Goal: Information Seeking & Learning: Learn about a topic

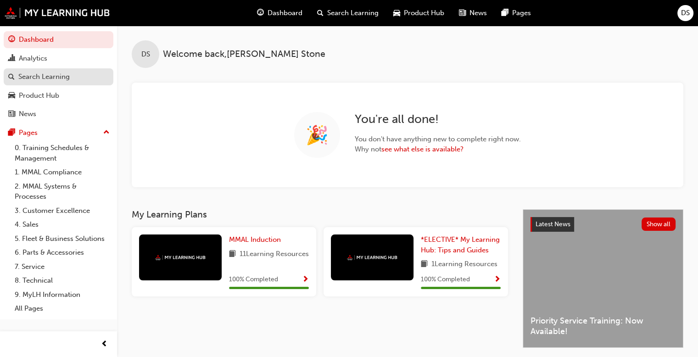
click at [36, 77] on div "Search Learning" at bounding box center [43, 77] width 51 height 11
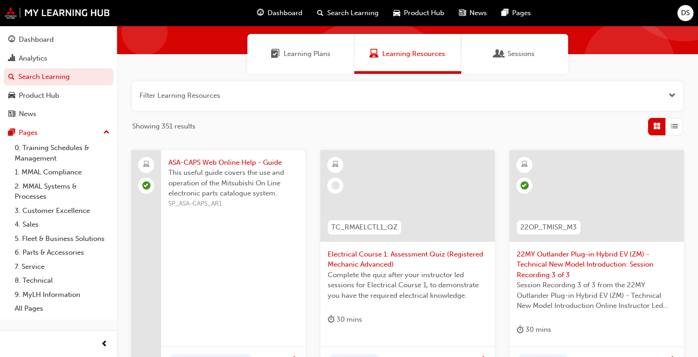
scroll to position [92, 0]
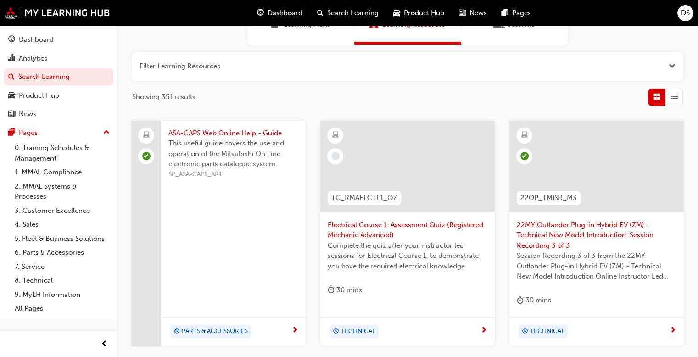
click at [361, 225] on span "Electrical Course 1: Assessment Quiz (Registered Mechanic Advanced)" at bounding box center [408, 230] width 160 height 21
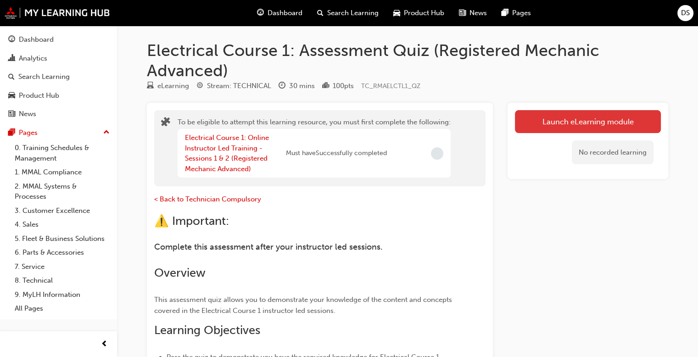
click at [555, 122] on button "Launch eLearning module" at bounding box center [588, 121] width 146 height 23
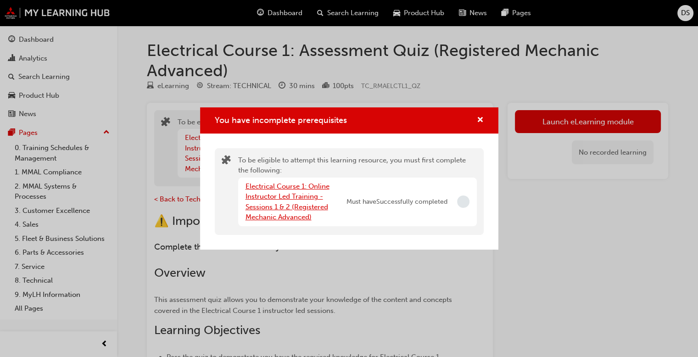
click at [281, 207] on link "Electrical Course 1: Online Instructor Led Training - Sessions 1 & 2 (Registere…" at bounding box center [287, 201] width 84 height 39
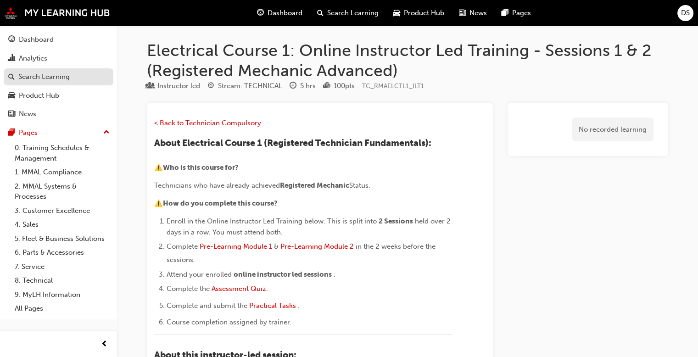
click at [37, 77] on div "Search Learning" at bounding box center [43, 77] width 51 height 11
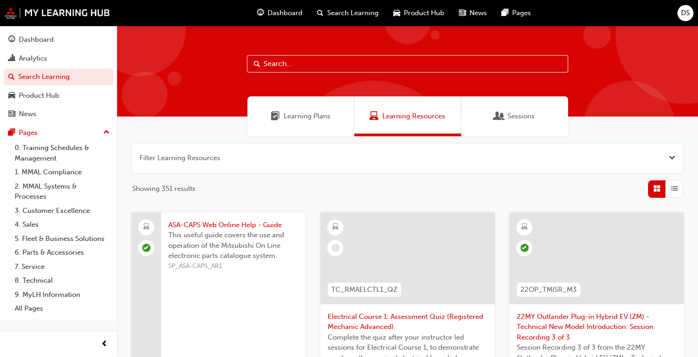
click at [298, 116] on span "Learning Plans" at bounding box center [307, 116] width 47 height 11
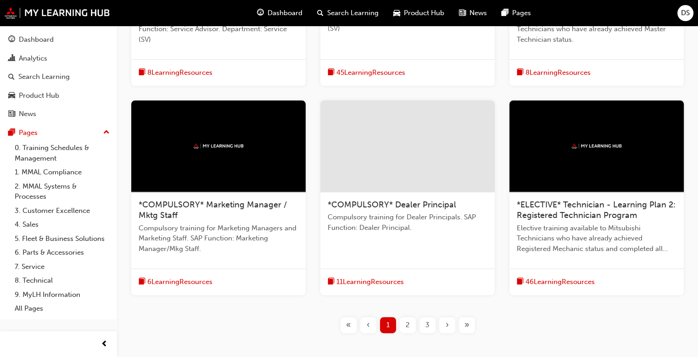
scroll to position [367, 0]
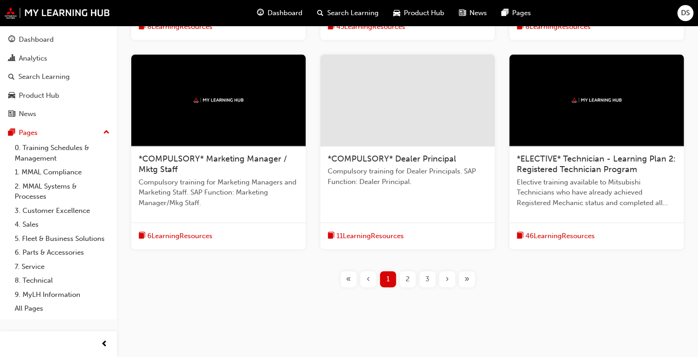
click at [407, 279] on span "2" at bounding box center [408, 279] width 4 height 11
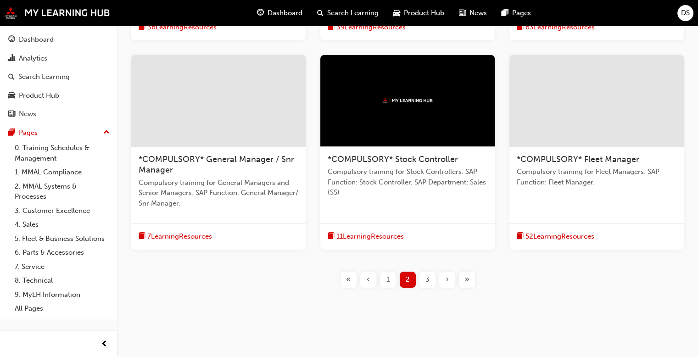
click at [427, 280] on span "3" at bounding box center [427, 279] width 4 height 11
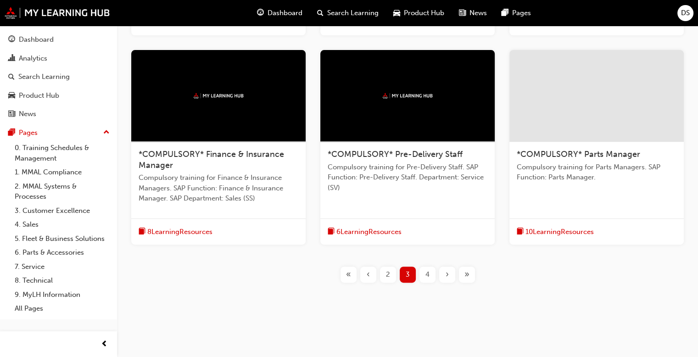
scroll to position [361, 0]
click at [548, 232] on span "10 Learning Resources" at bounding box center [559, 232] width 68 height 11
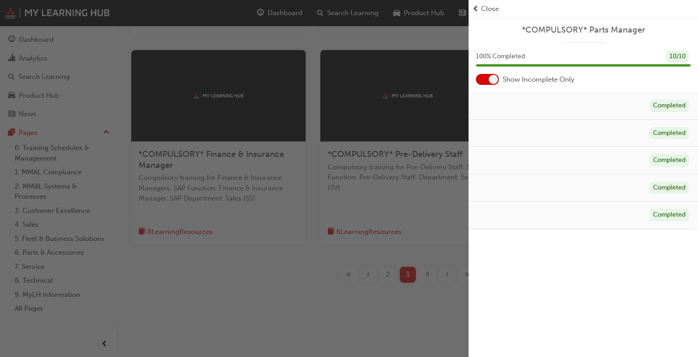
click at [481, 10] on span "Close" at bounding box center [490, 9] width 18 height 11
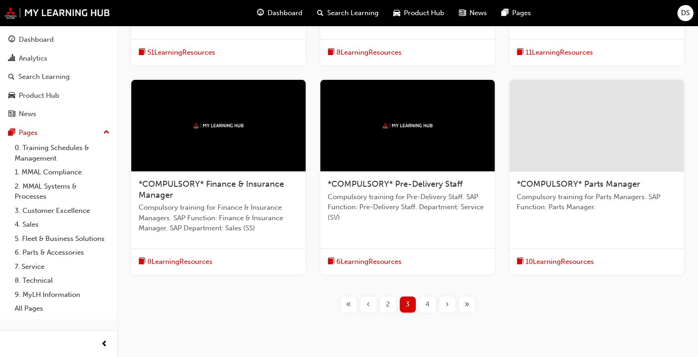
scroll to position [315, 0]
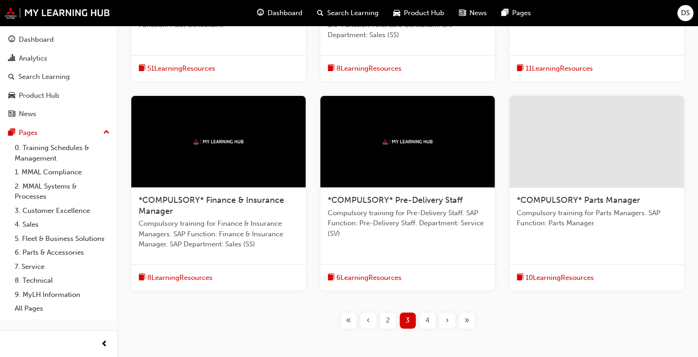
click at [362, 277] on span "6 Learning Resources" at bounding box center [368, 278] width 65 height 11
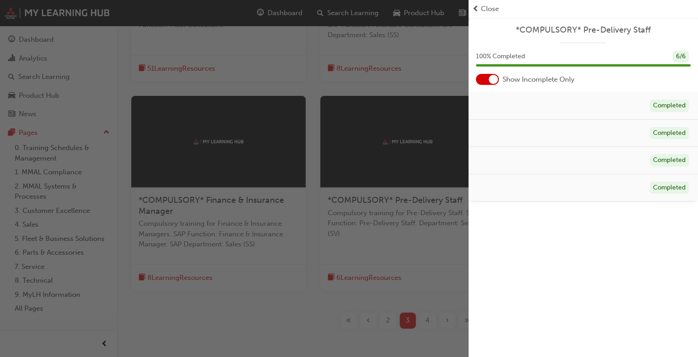
click at [487, 8] on span "Close" at bounding box center [490, 9] width 18 height 11
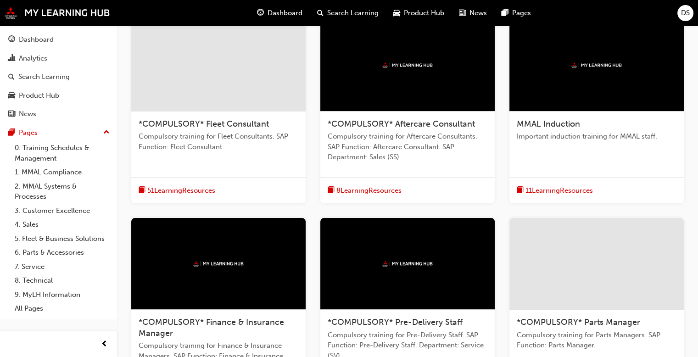
scroll to position [177, 0]
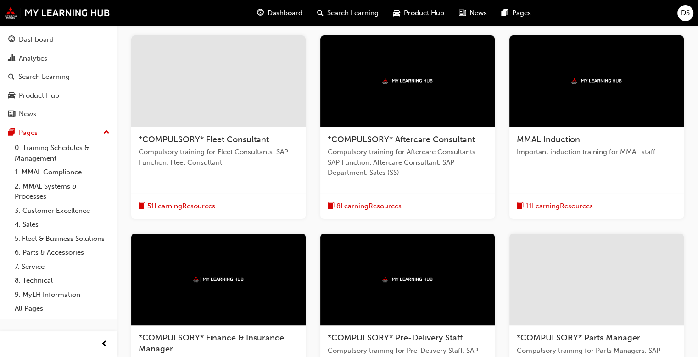
click at [363, 206] on span "8 Learning Resources" at bounding box center [368, 206] width 65 height 11
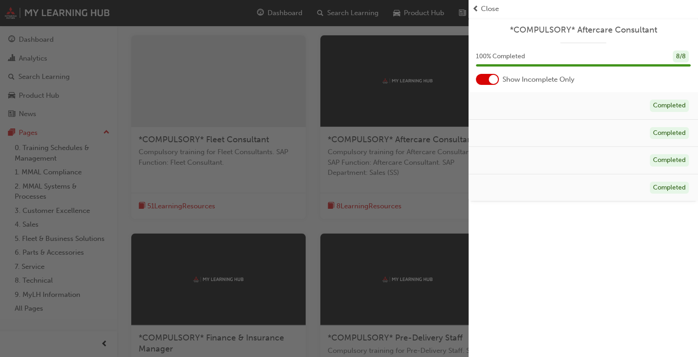
click at [264, 191] on div "button" at bounding box center [234, 178] width 468 height 357
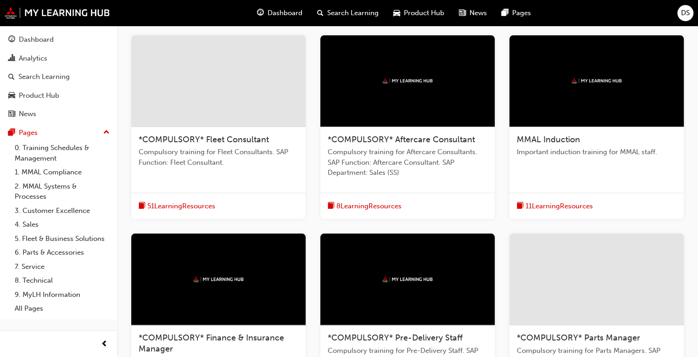
click at [541, 206] on span "11 Learning Resources" at bounding box center [558, 206] width 67 height 11
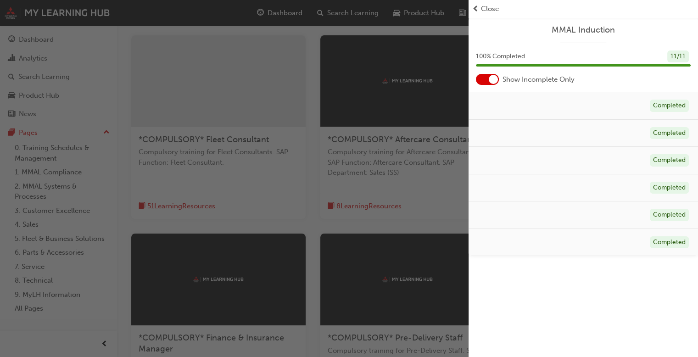
click at [488, 9] on span "Close" at bounding box center [490, 9] width 18 height 11
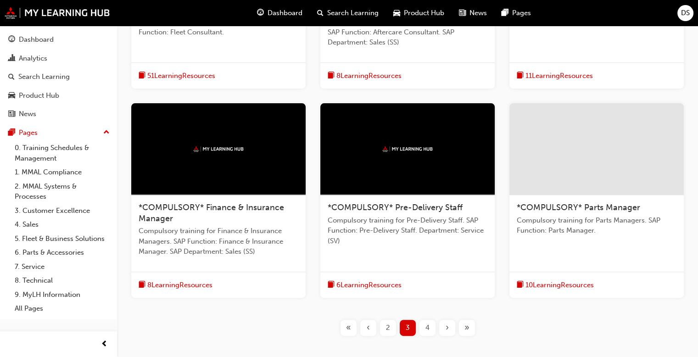
scroll to position [361, 0]
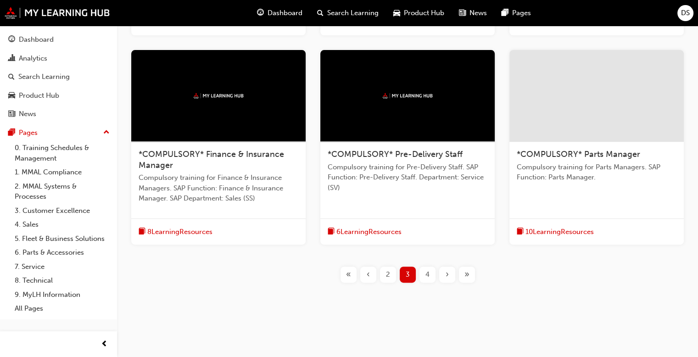
click at [388, 275] on span "2" at bounding box center [388, 274] width 4 height 11
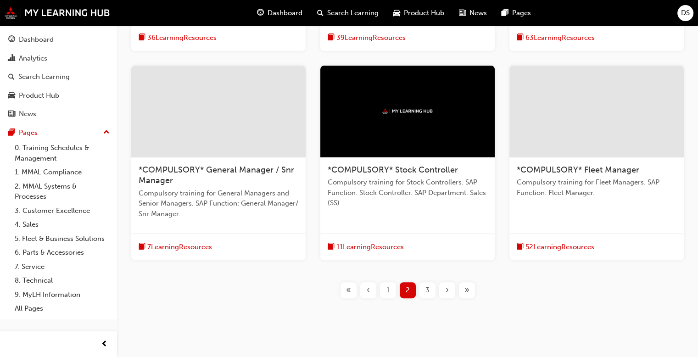
scroll to position [372, 0]
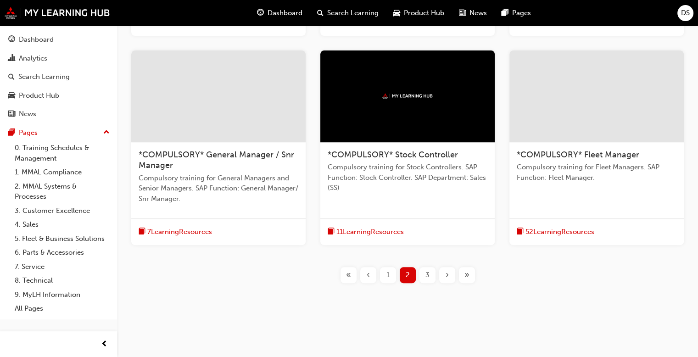
click at [424, 274] on div "3" at bounding box center [427, 275] width 16 height 16
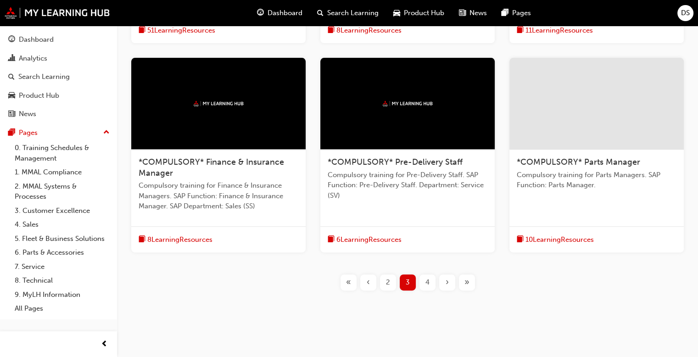
scroll to position [361, 0]
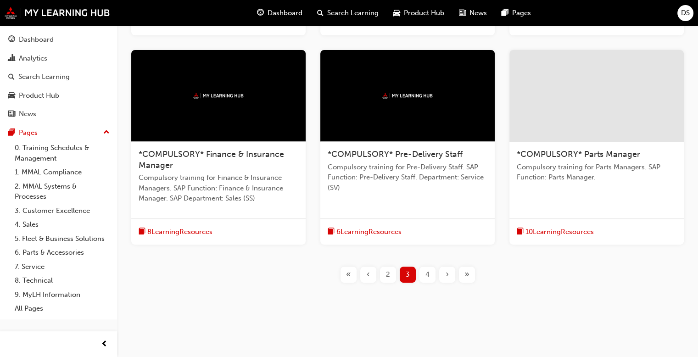
click at [422, 273] on div "4" at bounding box center [427, 275] width 16 height 16
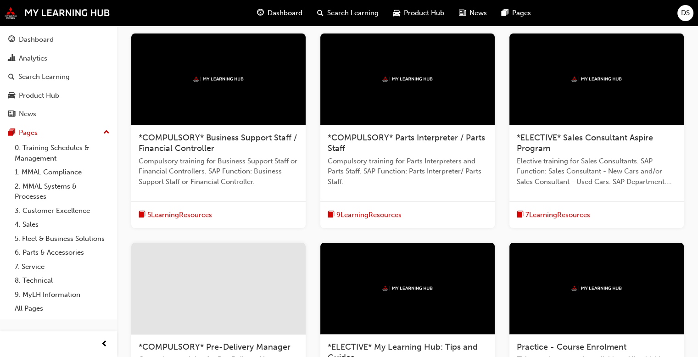
scroll to position [177, 0]
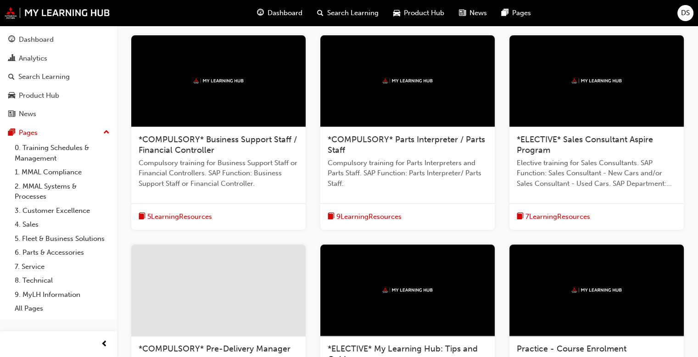
click at [180, 216] on span "5 Learning Resources" at bounding box center [179, 217] width 65 height 11
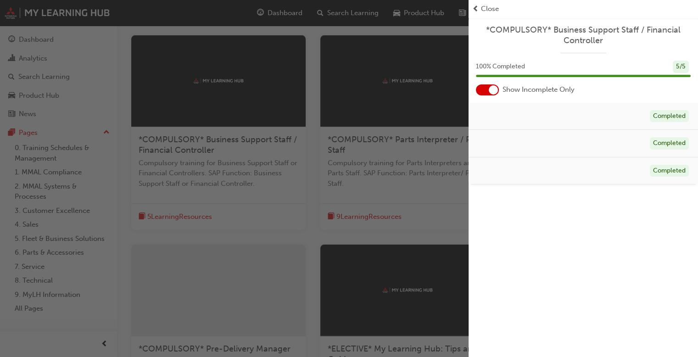
click at [488, 12] on span "Close" at bounding box center [490, 9] width 18 height 11
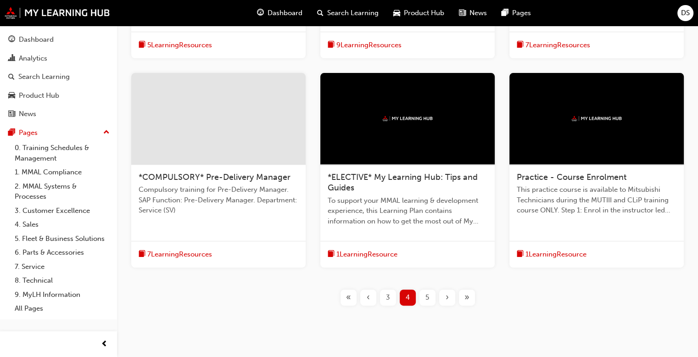
scroll to position [361, 0]
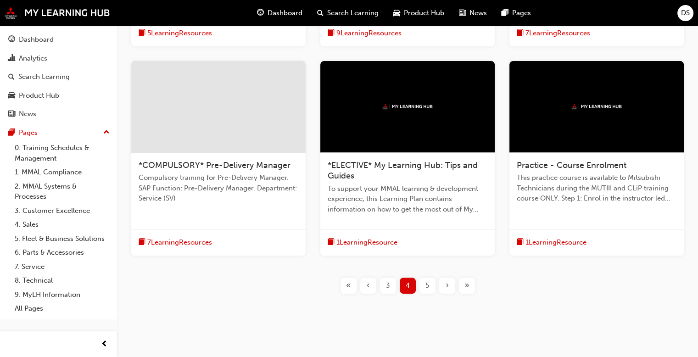
click at [354, 243] on span "1 Learning Resource" at bounding box center [366, 242] width 61 height 11
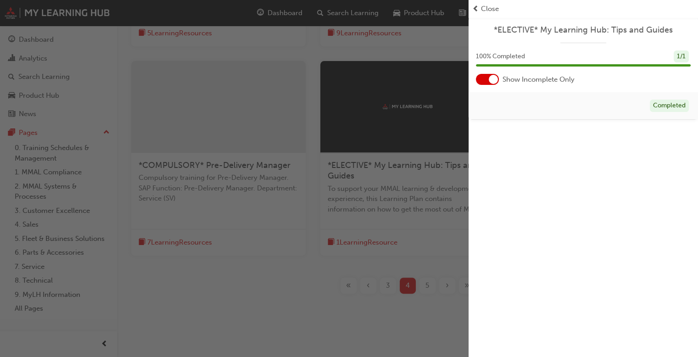
click at [488, 9] on span "Close" at bounding box center [490, 9] width 18 height 11
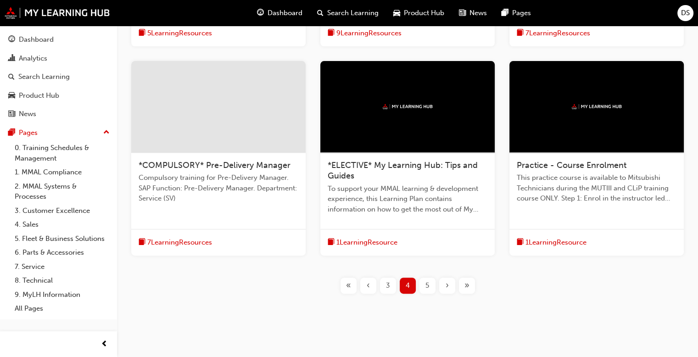
click at [540, 242] on span "1 Learning Resource" at bounding box center [555, 242] width 61 height 11
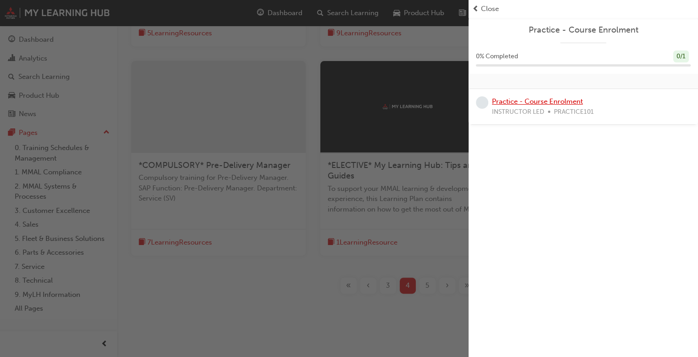
click at [548, 100] on link "Practice - Course Enrolment" at bounding box center [537, 101] width 91 height 8
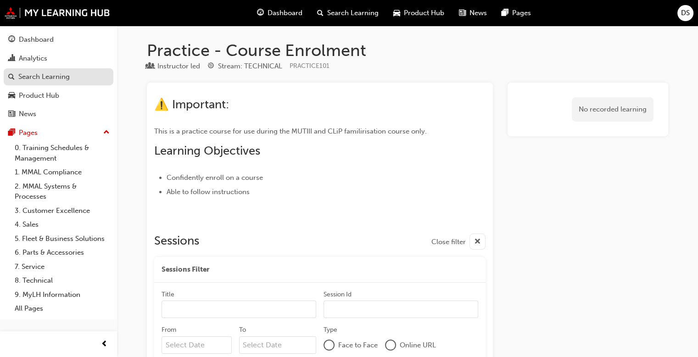
click at [31, 74] on div "Search Learning" at bounding box center [43, 77] width 51 height 11
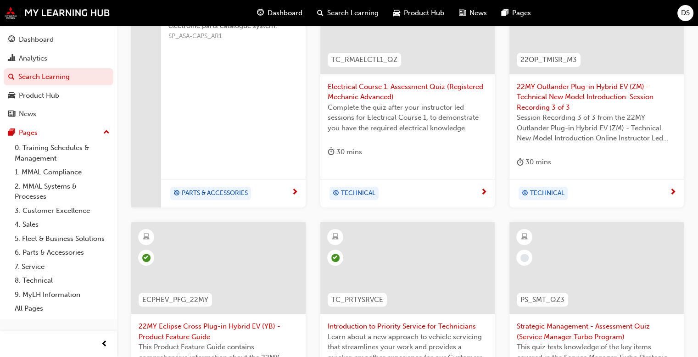
scroll to position [423, 0]
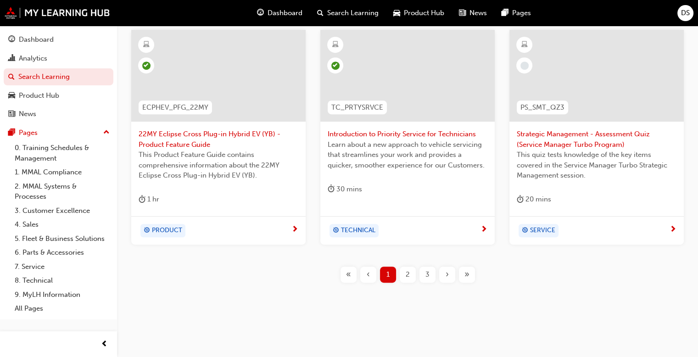
click at [426, 276] on span "3" at bounding box center [427, 274] width 4 height 11
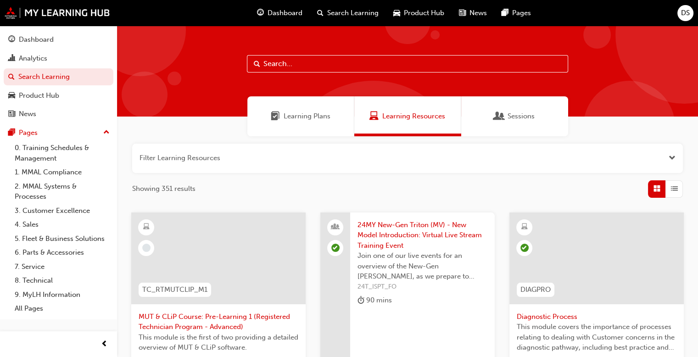
click at [303, 122] on div "Learning Plans" at bounding box center [300, 116] width 107 height 40
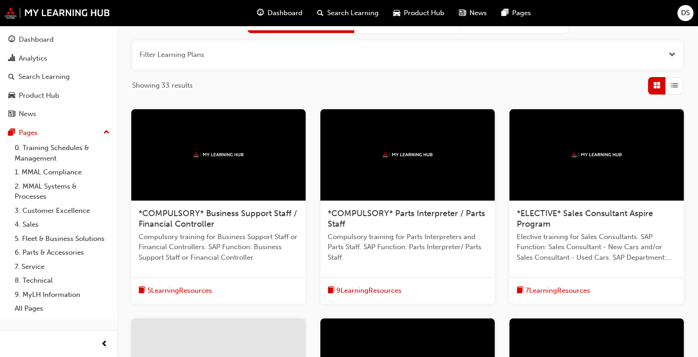
scroll to position [333, 0]
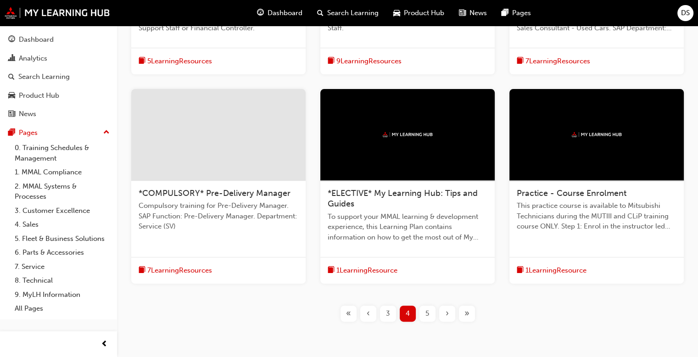
click at [424, 312] on div "5" at bounding box center [427, 314] width 16 height 16
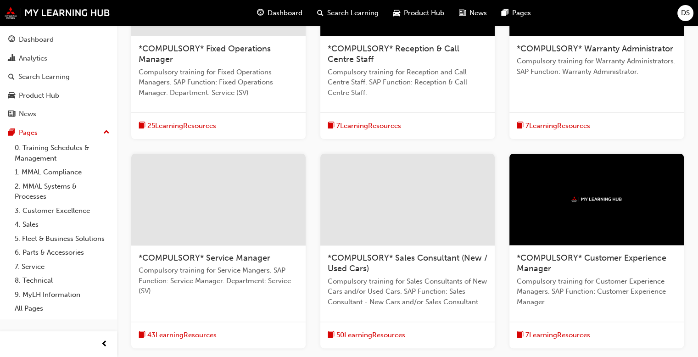
scroll to position [149, 0]
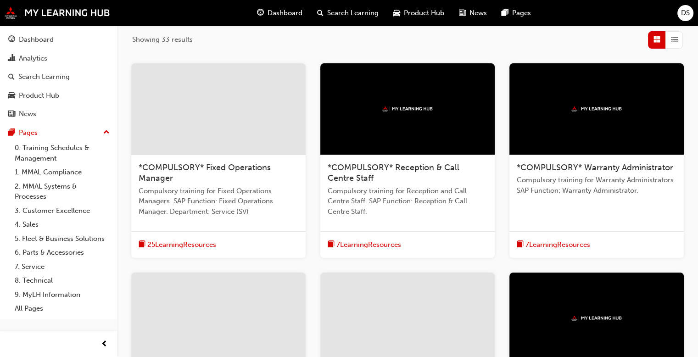
click at [193, 243] on span "25 Learning Resources" at bounding box center [181, 245] width 69 height 11
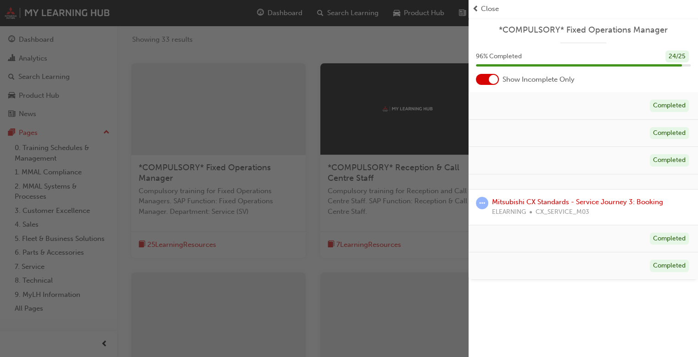
click at [370, 203] on div "button" at bounding box center [234, 178] width 468 height 357
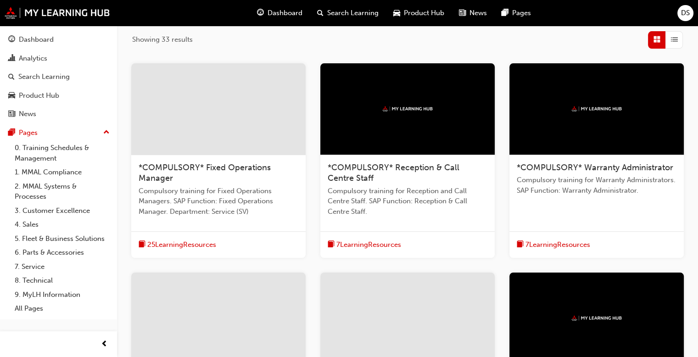
click at [367, 244] on span "7 Learning Resources" at bounding box center [368, 245] width 65 height 11
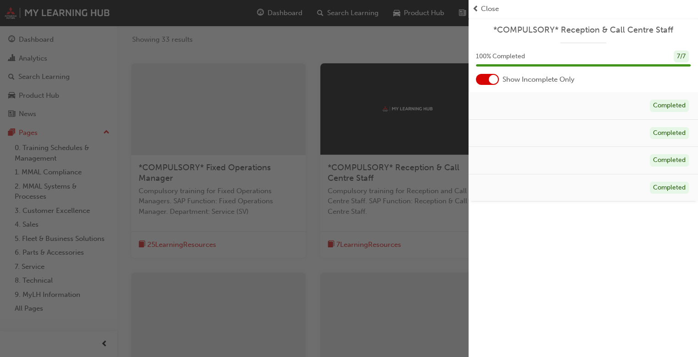
click at [390, 237] on div "button" at bounding box center [234, 178] width 468 height 357
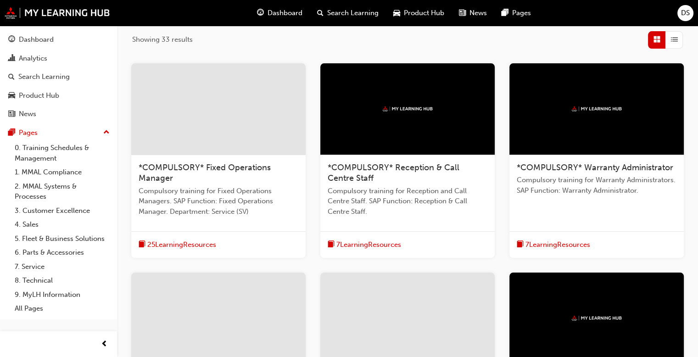
click at [562, 244] on span "7 Learning Resources" at bounding box center [557, 245] width 65 height 11
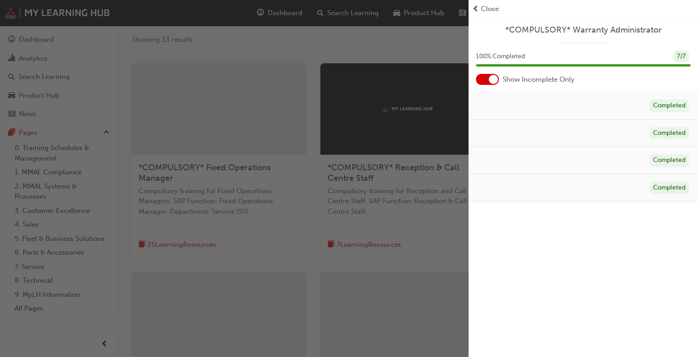
click at [562, 244] on div "*COMPULSORY* Warranty Administrator 100 % Completed 7 / 7 Show Incomplete Only …" at bounding box center [582, 178] width 229 height 357
click at [434, 230] on div "button" at bounding box center [234, 178] width 468 height 357
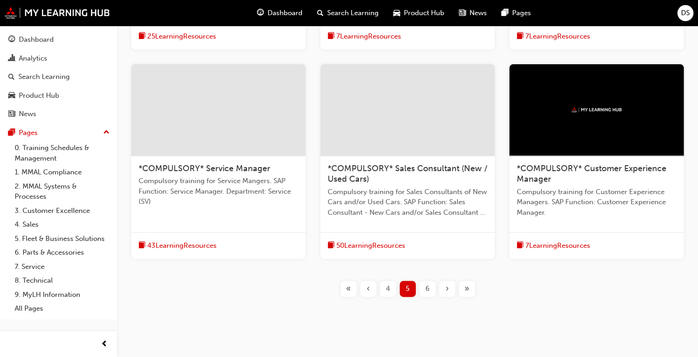
scroll to position [371, 0]
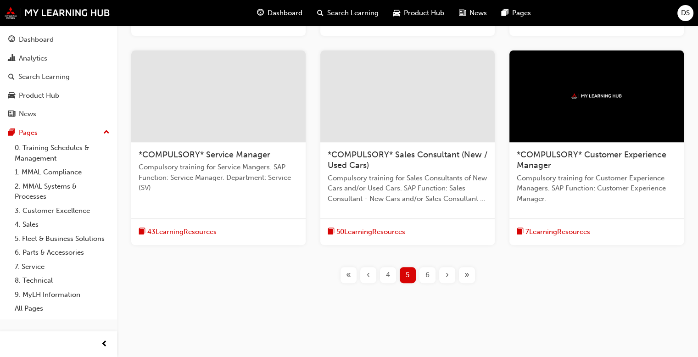
click at [187, 229] on span "43 Learning Resources" at bounding box center [181, 232] width 69 height 11
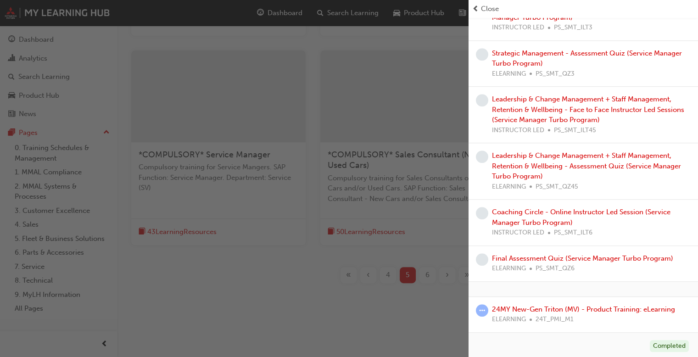
scroll to position [697, 0]
click at [372, 173] on div "button" at bounding box center [234, 178] width 468 height 357
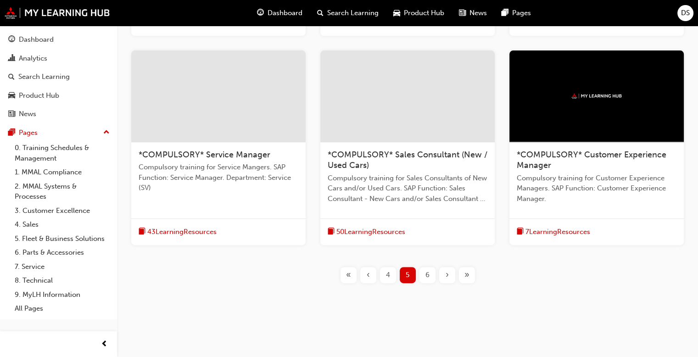
click at [541, 228] on span "7 Learning Resources" at bounding box center [557, 232] width 65 height 11
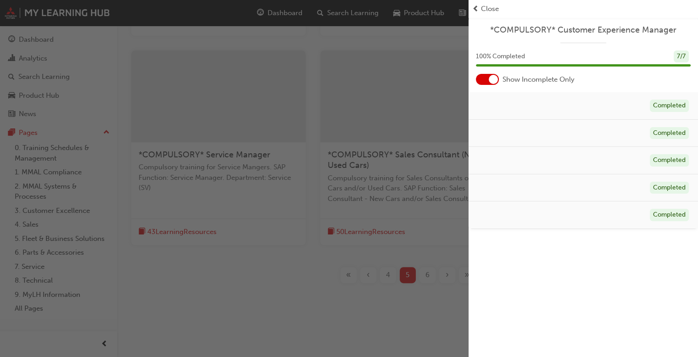
click at [485, 9] on span "Close" at bounding box center [490, 9] width 18 height 11
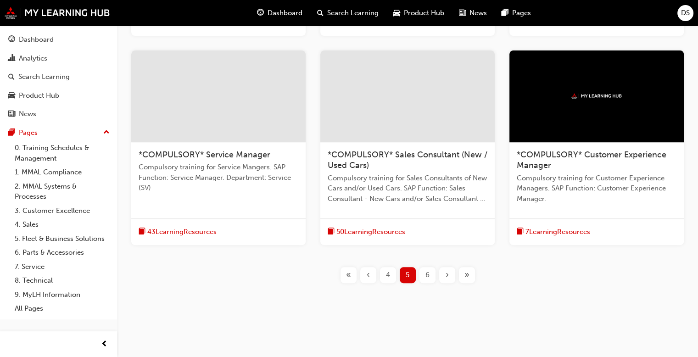
click at [428, 276] on span "6" at bounding box center [427, 275] width 4 height 11
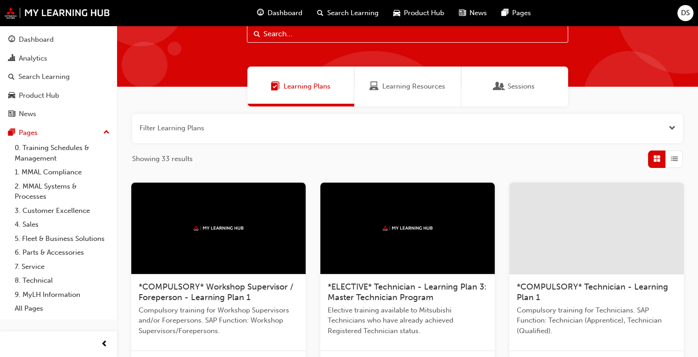
scroll to position [92, 0]
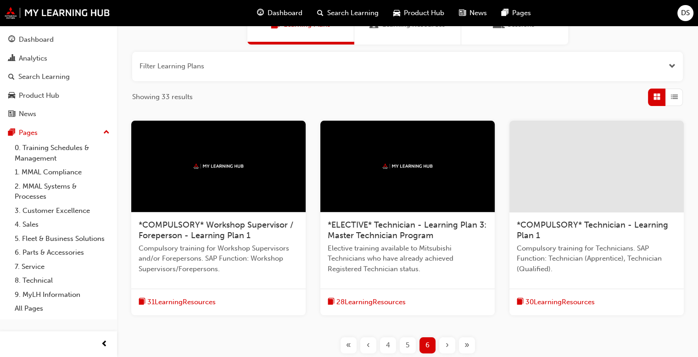
click at [180, 301] on span "31 Learning Resources" at bounding box center [181, 302] width 68 height 11
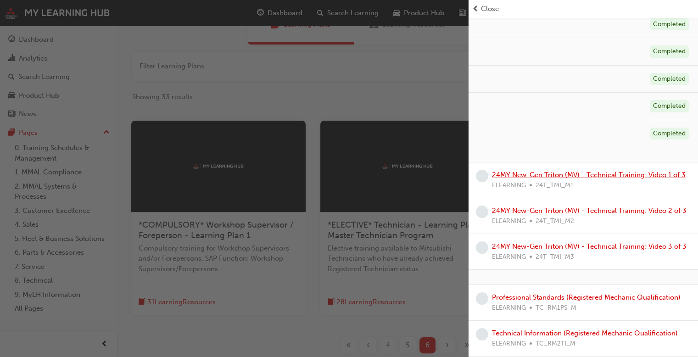
click at [540, 174] on link "24MY New-Gen Triton (MV) - Technical Training: Video 1 of 3" at bounding box center [589, 175] width 194 height 8
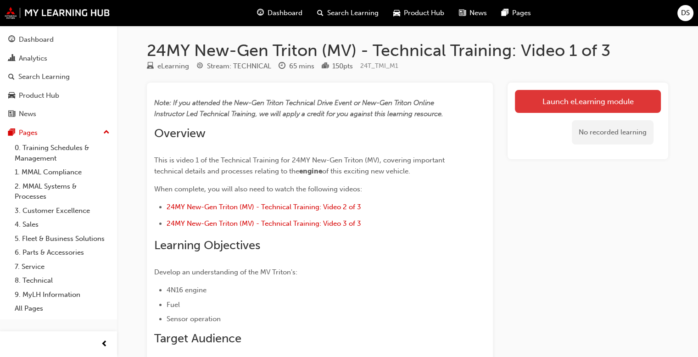
click at [563, 103] on link "Launch eLearning module" at bounding box center [588, 101] width 146 height 23
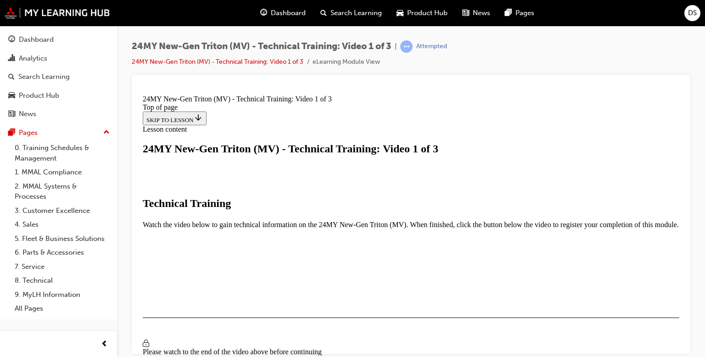
scroll to position [156, 0]
